Goal: Task Accomplishment & Management: Manage account settings

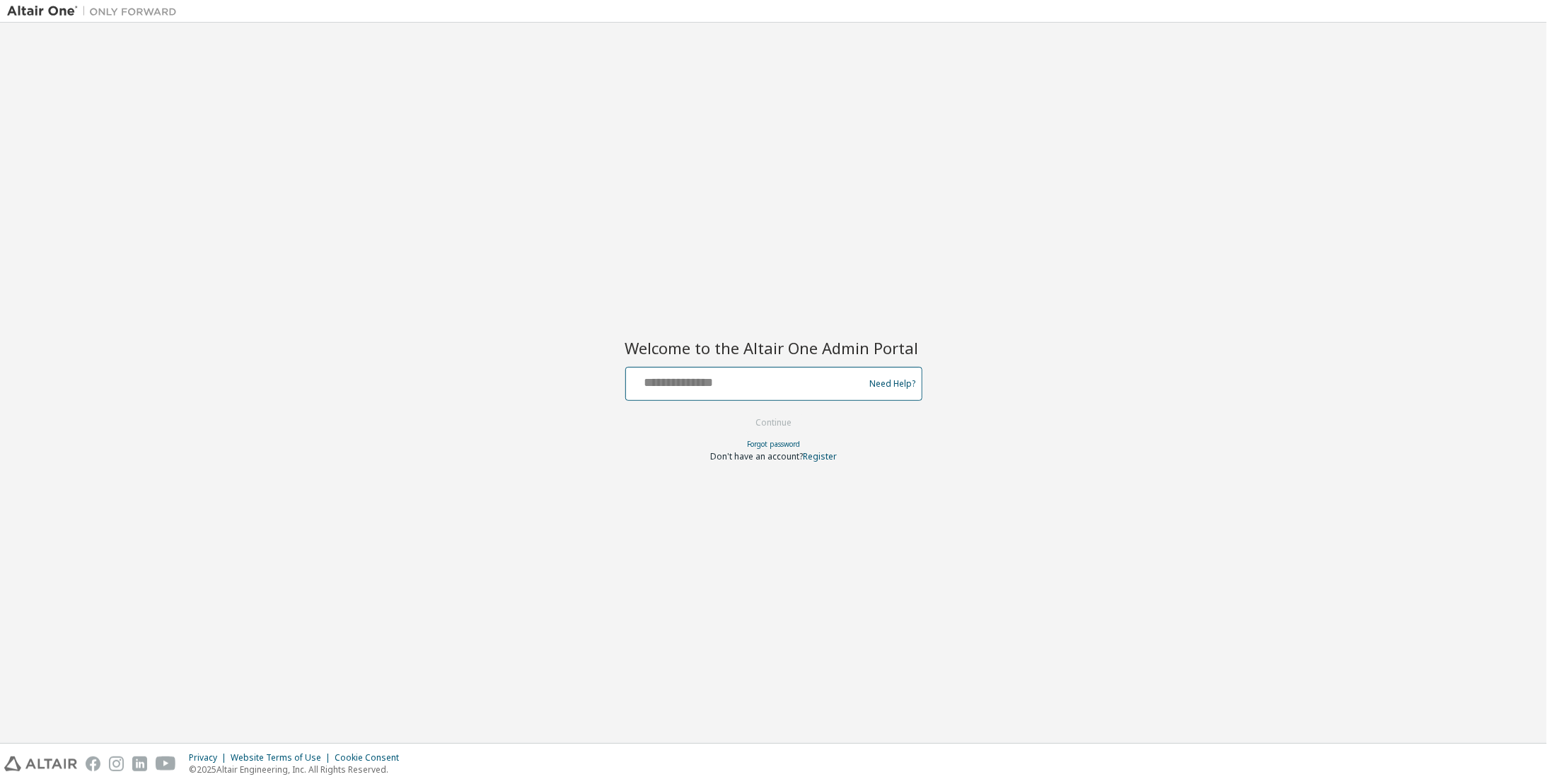
click at [774, 382] on input "text" at bounding box center [747, 380] width 231 height 21
type input "**********"
click at [762, 423] on button "Continue" at bounding box center [774, 423] width 66 height 21
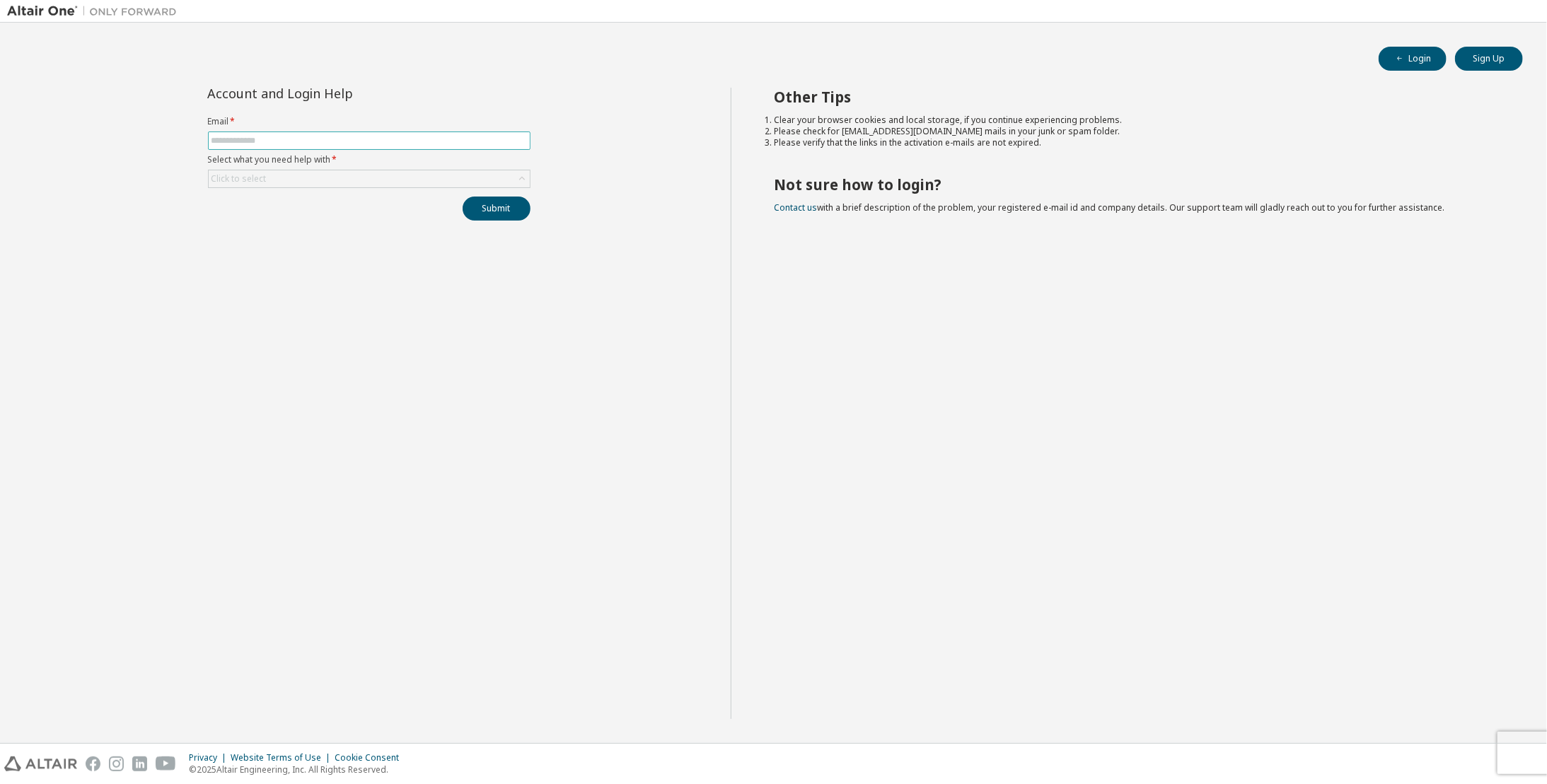
click at [311, 140] on input "text" at bounding box center [369, 141] width 315 height 12
click at [647, 107] on div "Account and Login Help Email * Select what you need help with * Click to select…" at bounding box center [369, 403] width 723 height 632
click at [320, 142] on input "text" at bounding box center [369, 141] width 315 height 12
type input "**********"
click at [383, 172] on div "Click to select" at bounding box center [369, 179] width 321 height 17
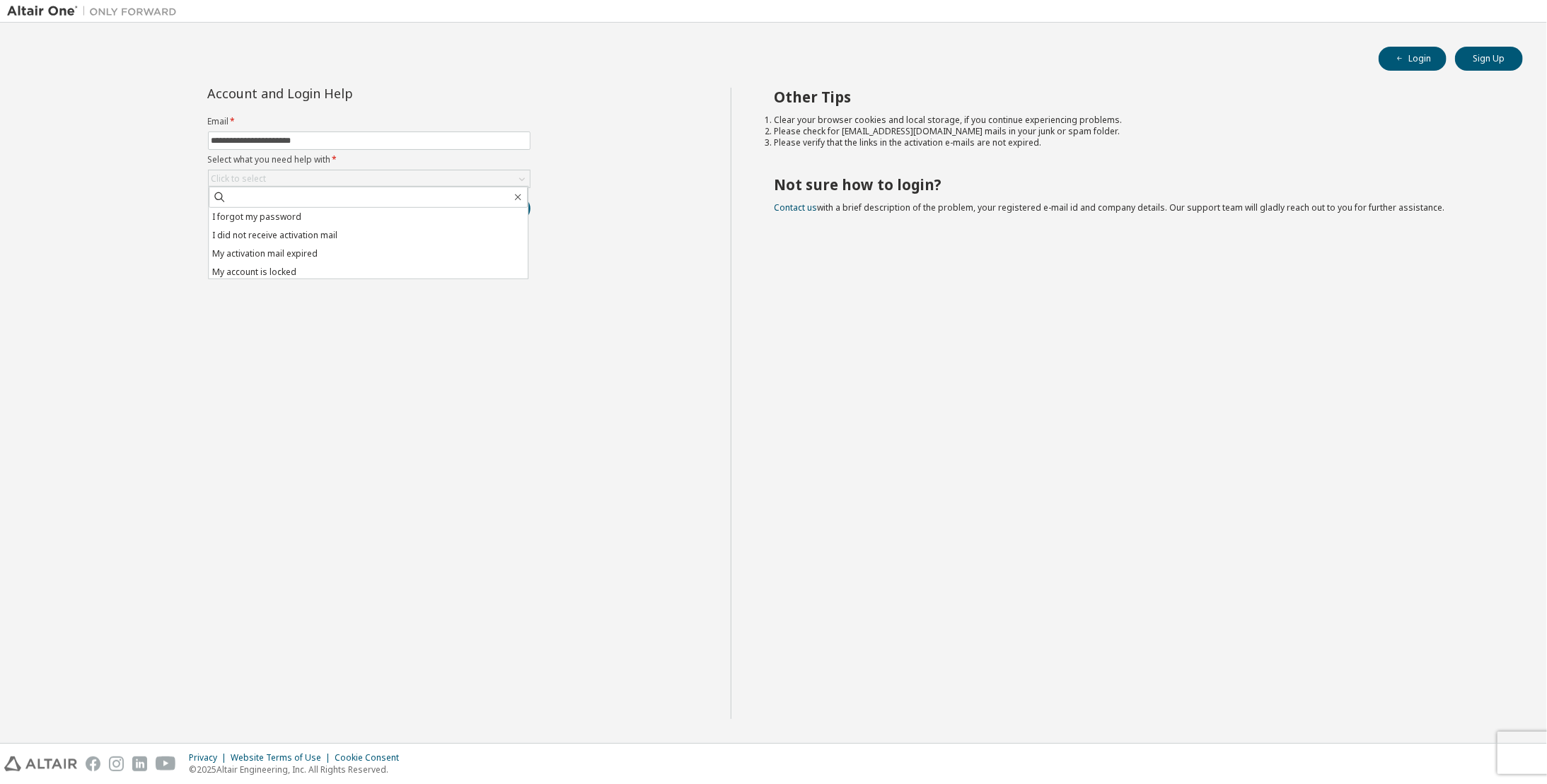
click at [376, 219] on li "I forgot my password" at bounding box center [367, 217] width 319 height 18
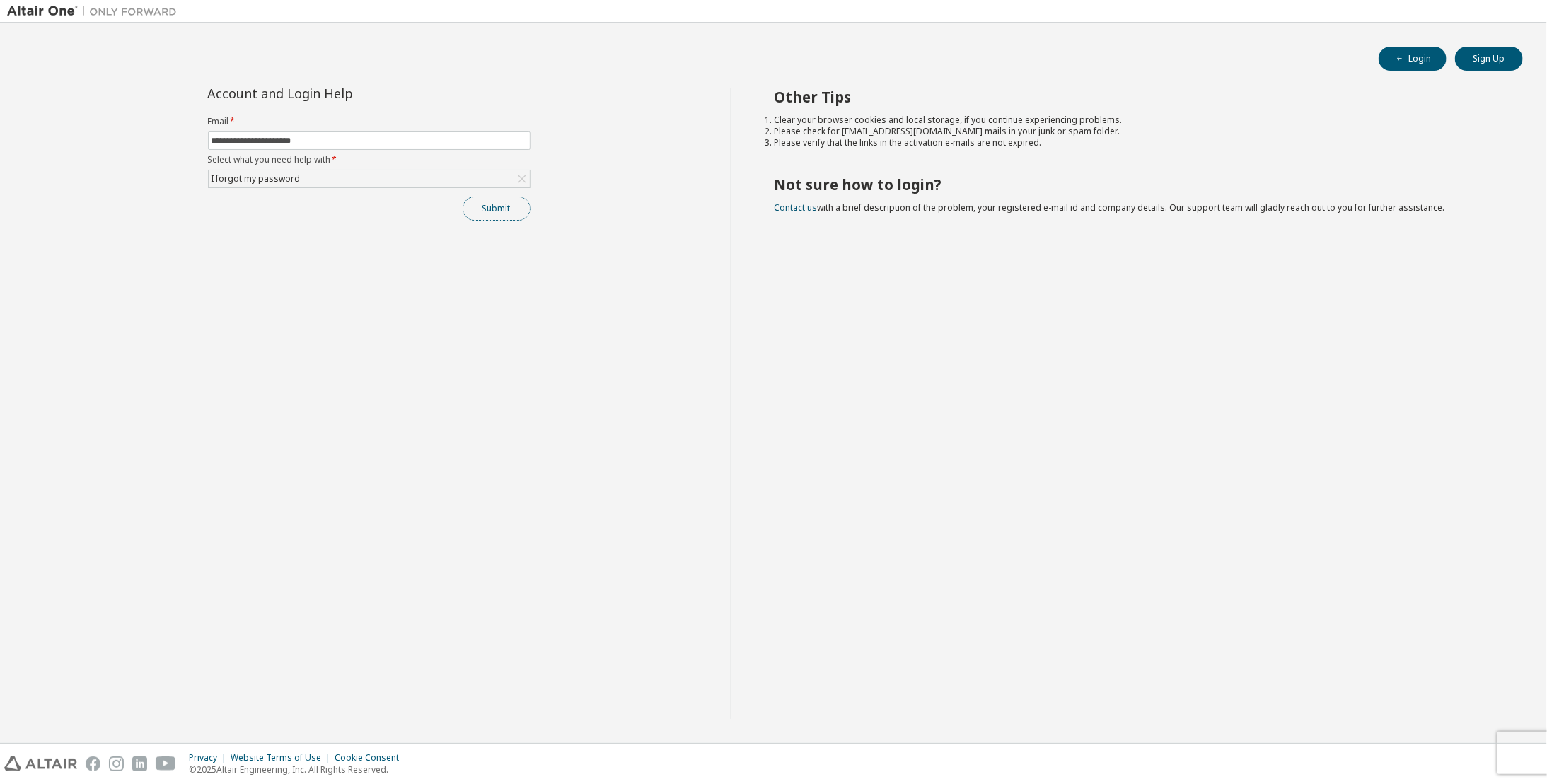
click at [468, 206] on button "Submit" at bounding box center [497, 208] width 68 height 24
click at [502, 215] on button "Submit" at bounding box center [497, 208] width 68 height 24
click at [753, 633] on div "Other Tips Clear your browser cookies and local storage, if you continue experi…" at bounding box center [1135, 403] width 809 height 632
click at [278, 178] on div "I forgot my password" at bounding box center [255, 179] width 93 height 16
click at [367, 372] on div "**********" at bounding box center [369, 403] width 723 height 632
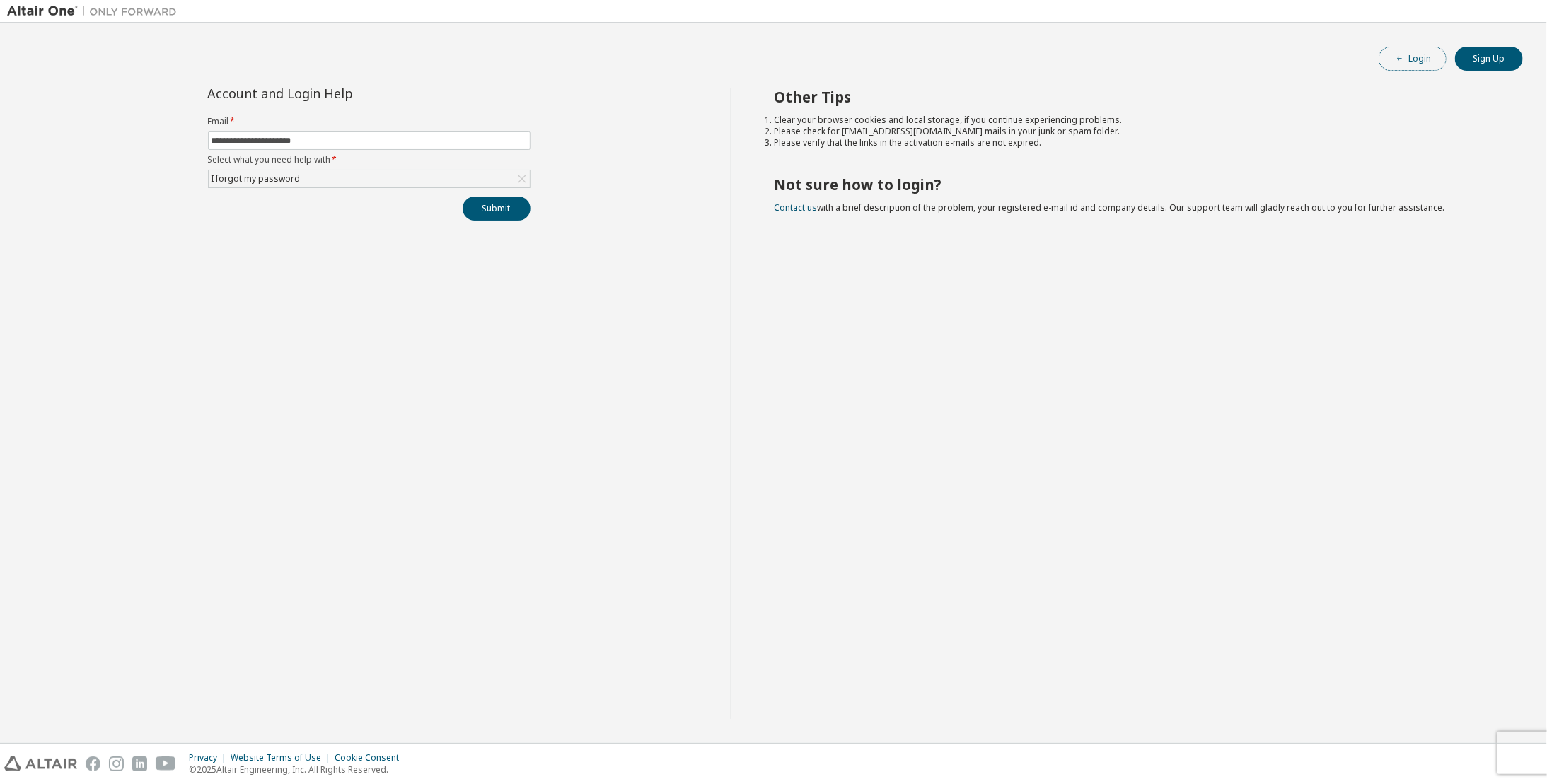
click at [1394, 63] on span "button" at bounding box center [1400, 58] width 12 height 12
click at [242, 128] on form "Email * Select what you need help with * Click to select" at bounding box center [369, 152] width 323 height 72
click at [241, 135] on input "text" at bounding box center [369, 141] width 315 height 12
type input "**********"
click at [269, 172] on div "Click to select" at bounding box center [369, 179] width 321 height 17
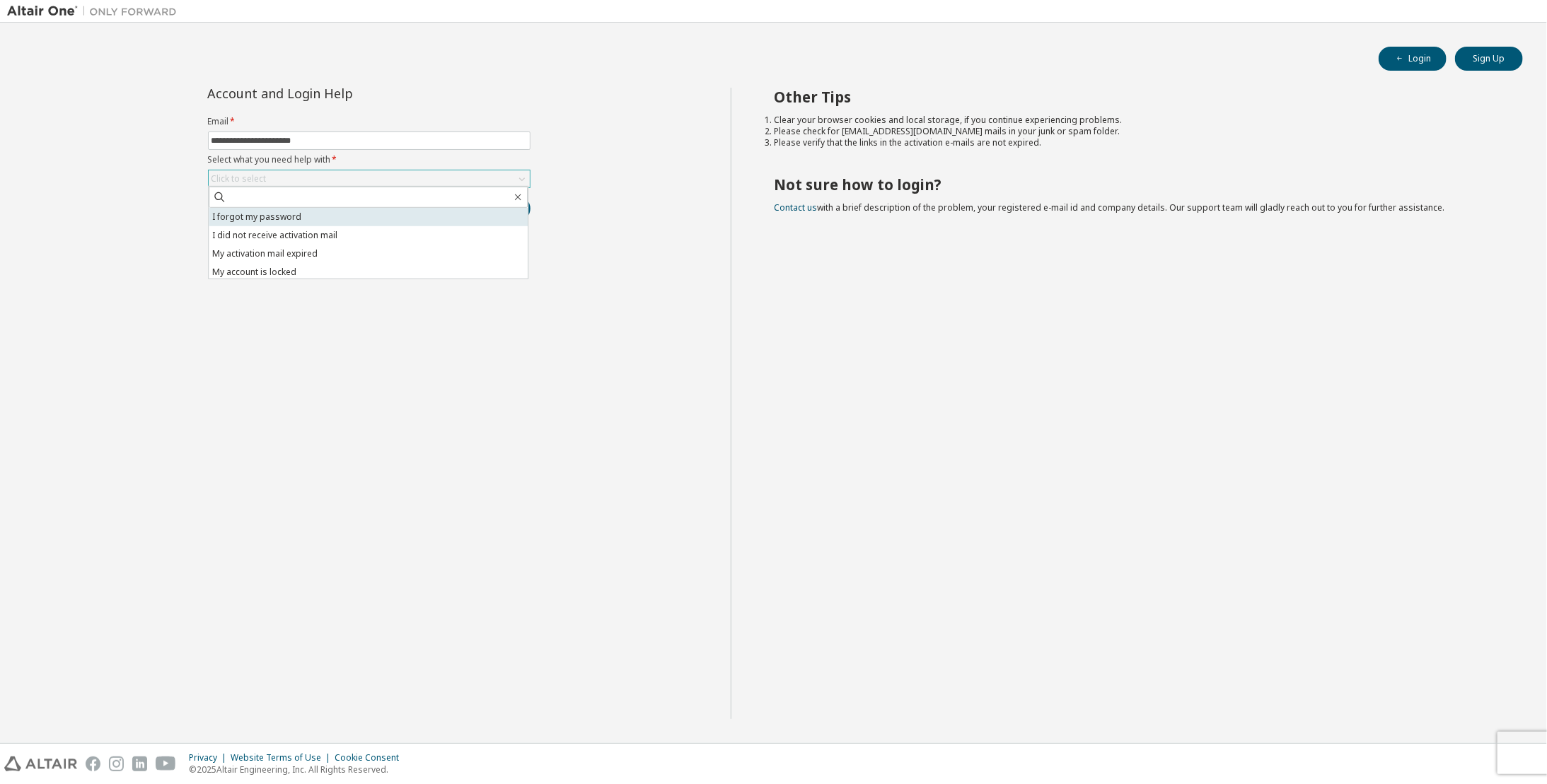
click at [260, 215] on li "I forgot my password" at bounding box center [367, 217] width 319 height 18
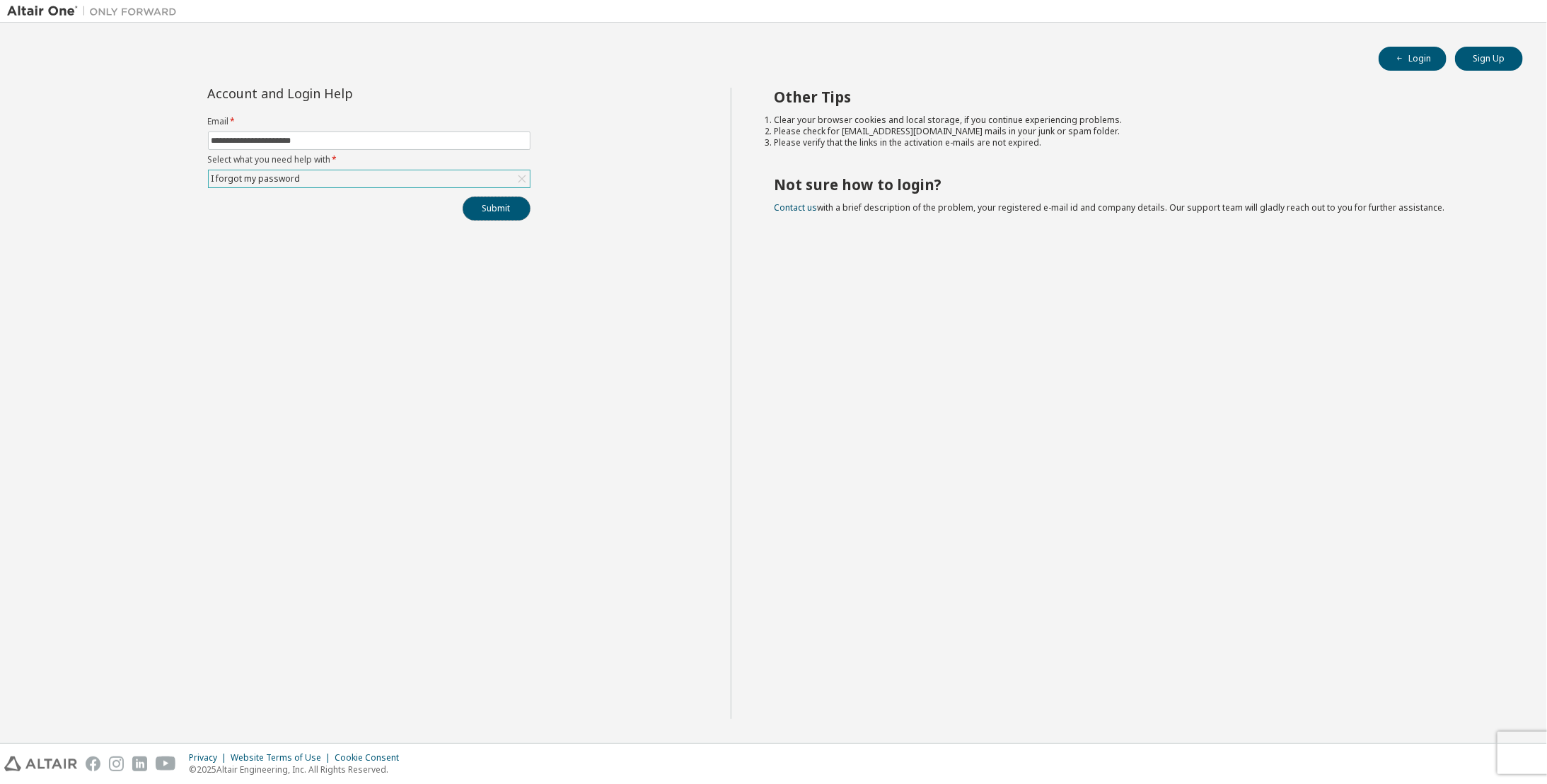
click at [493, 198] on button "Submit" at bounding box center [497, 208] width 68 height 24
